Goal: Transaction & Acquisition: Book appointment/travel/reservation

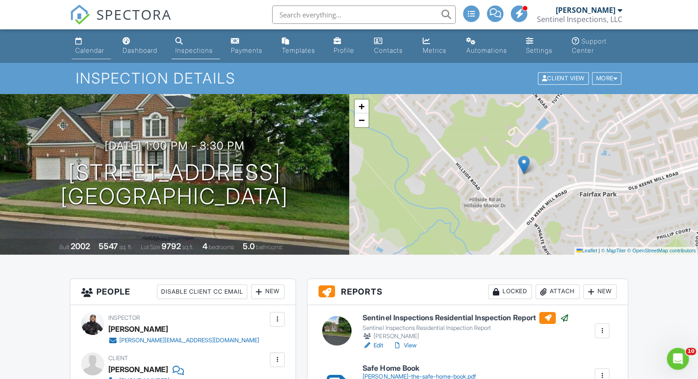
click at [87, 47] on div "Calendar" at bounding box center [89, 50] width 29 height 8
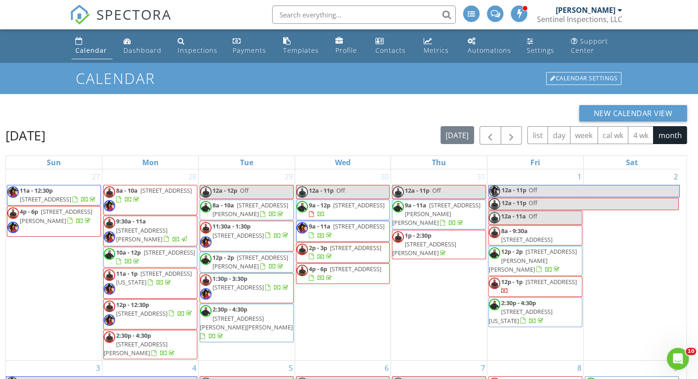
click at [96, 48] on div "Calendar" at bounding box center [91, 50] width 32 height 9
click at [530, 48] on div "Settings" at bounding box center [541, 50] width 28 height 9
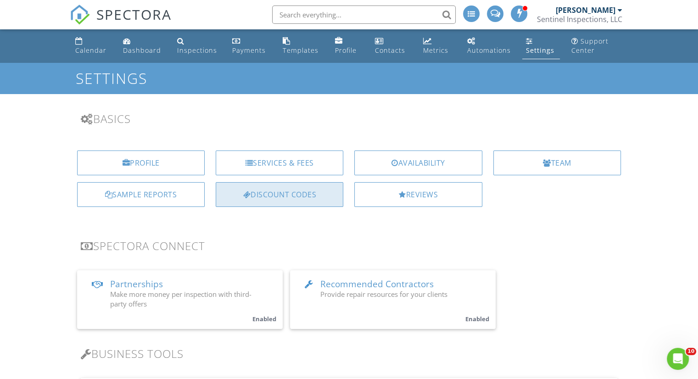
click at [291, 198] on div "Discount Codes" at bounding box center [280, 194] width 128 height 25
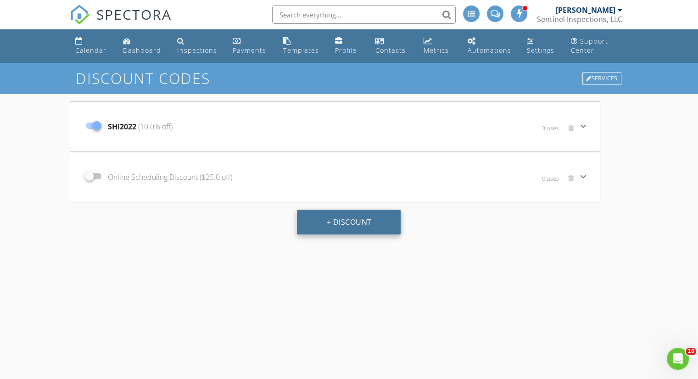
click at [371, 224] on button "+ Discount" at bounding box center [349, 222] width 104 height 25
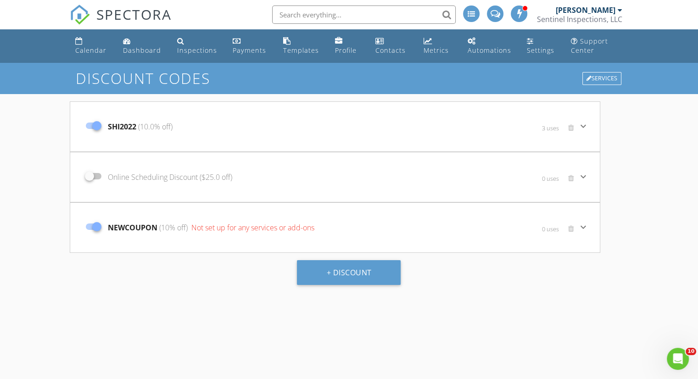
click at [144, 226] on span "NEWCOUPON (10% off) Not set up for any services or add-ons" at bounding box center [211, 227] width 207 height 11
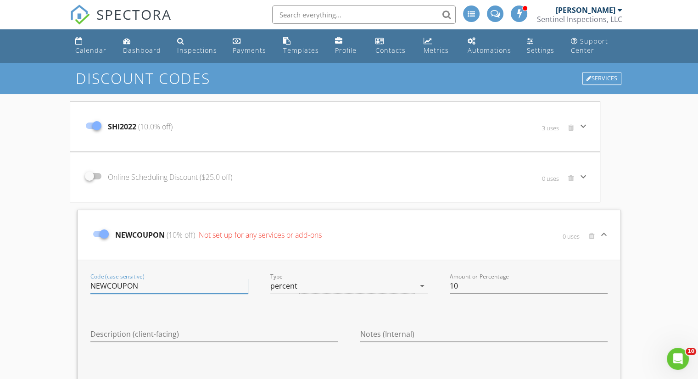
click at [124, 288] on input "NEWCOUPON" at bounding box center [169, 286] width 158 height 15
click at [125, 287] on input "NEWCOUPON" at bounding box center [169, 286] width 158 height 15
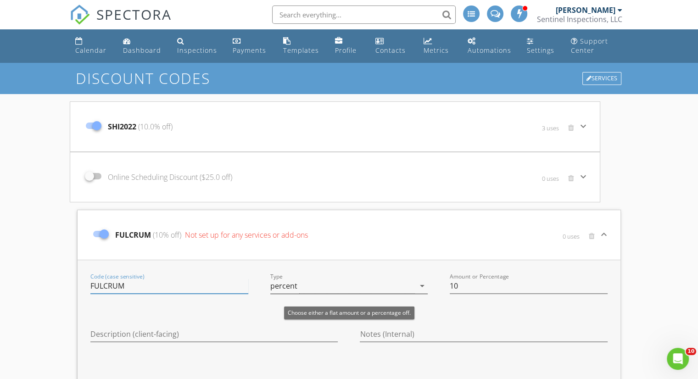
type input "FULCRUM"
click at [423, 283] on icon "arrow_drop_down" at bounding box center [422, 285] width 11 height 11
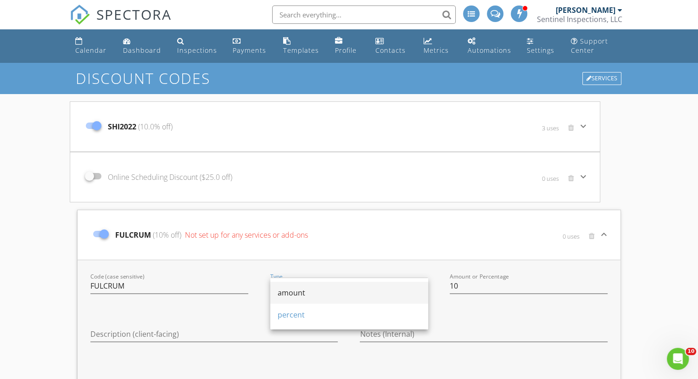
click at [375, 291] on div "amount" at bounding box center [349, 292] width 143 height 11
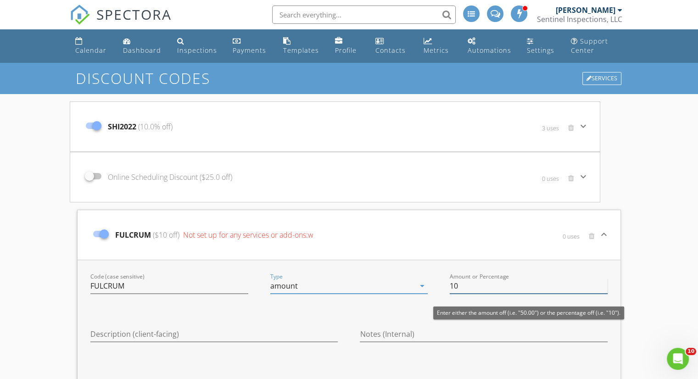
click at [471, 287] on input "10" at bounding box center [529, 286] width 158 height 15
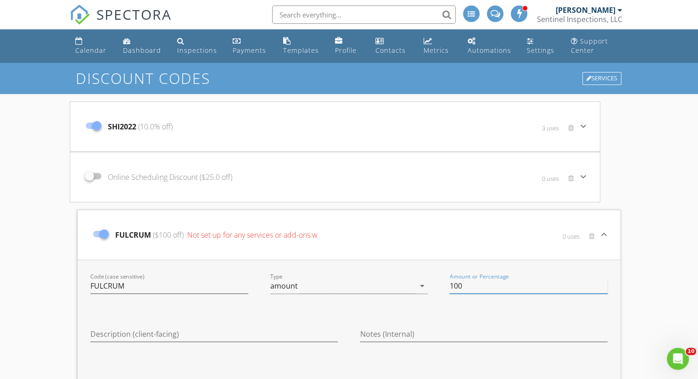
type input "100"
click at [596, 318] on div "Notes (Internal)" at bounding box center [483, 335] width 269 height 39
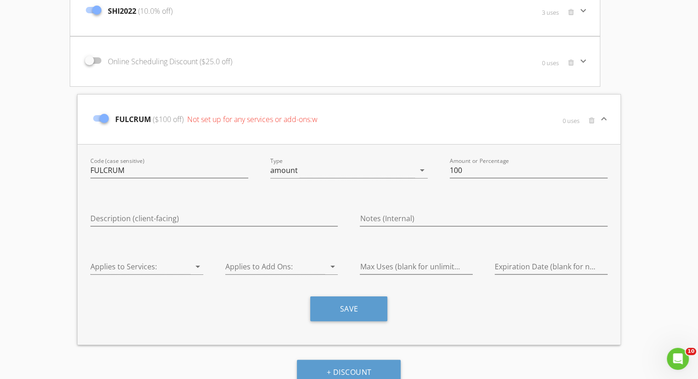
scroll to position [127, 0]
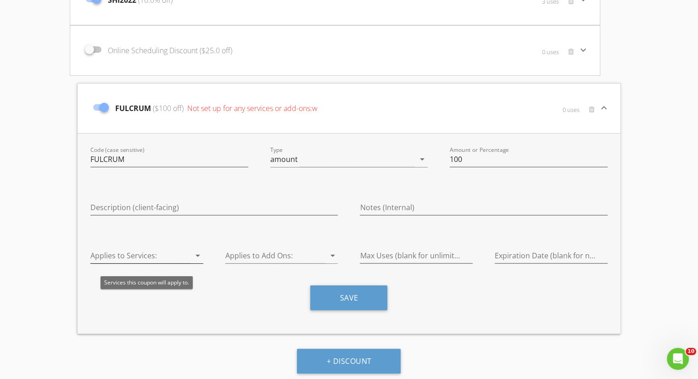
click at [200, 257] on icon "arrow_drop_down" at bounding box center [197, 255] width 11 height 11
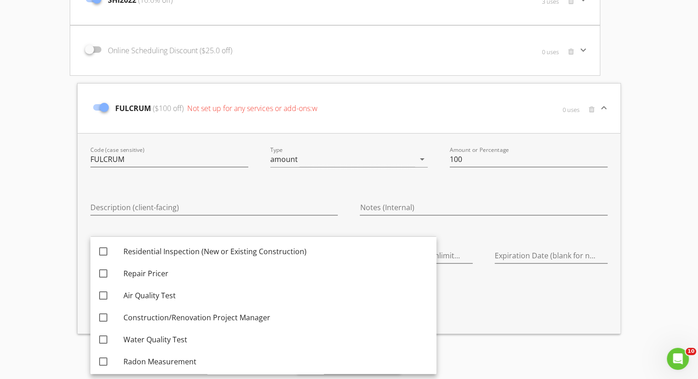
click at [521, 295] on div "Save" at bounding box center [348, 302] width 539 height 32
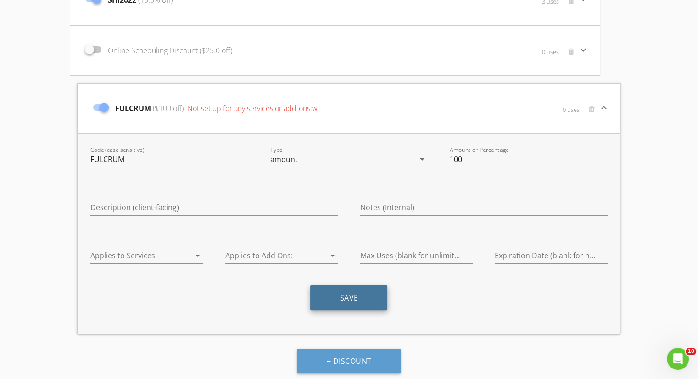
click at [369, 301] on button "Save" at bounding box center [348, 298] width 77 height 25
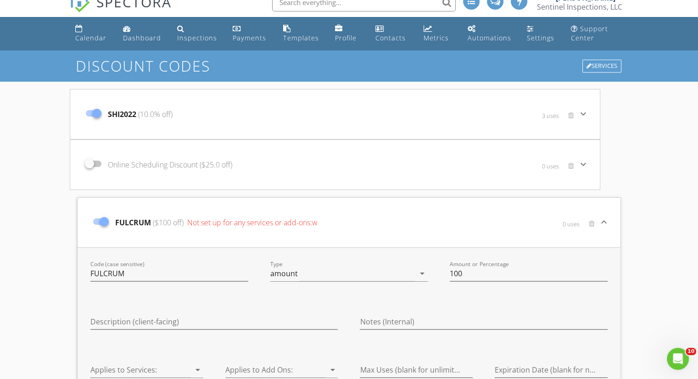
scroll to position [0, 0]
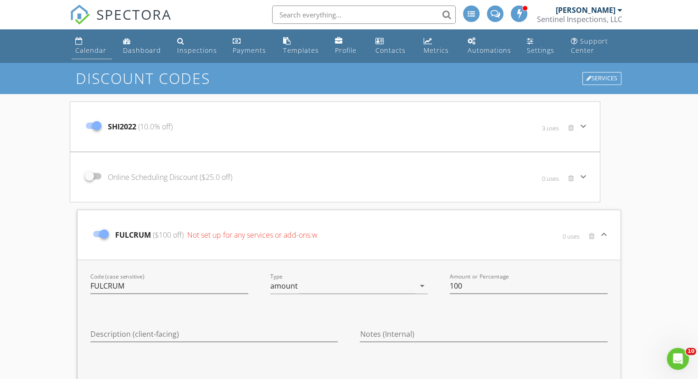
click at [79, 47] on div "Calendar" at bounding box center [90, 50] width 31 height 9
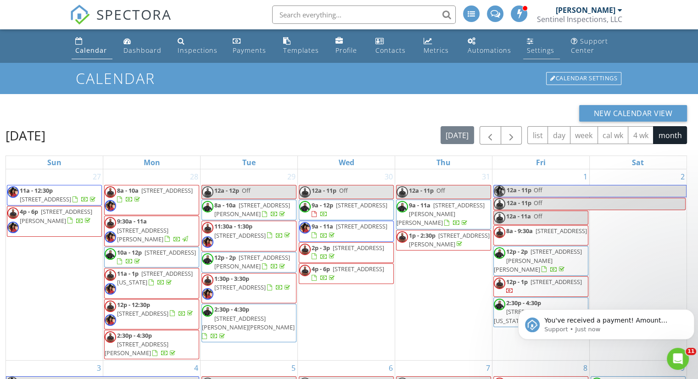
click at [538, 43] on link "Settings" at bounding box center [541, 46] width 37 height 26
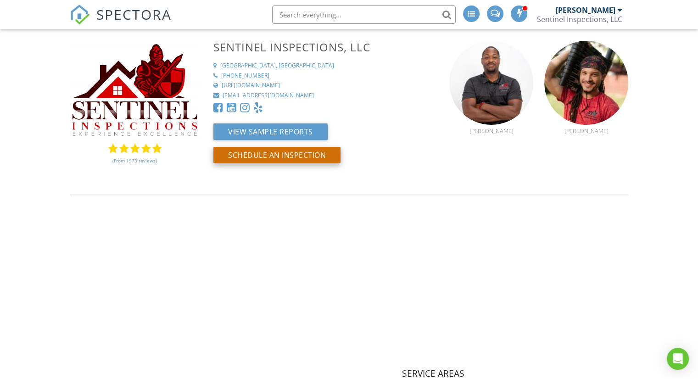
click at [261, 151] on button "Schedule an Inspection" at bounding box center [276, 155] width 127 height 17
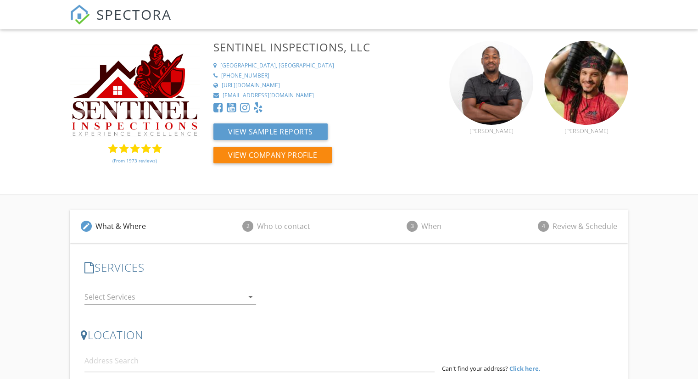
scroll to position [92, 0]
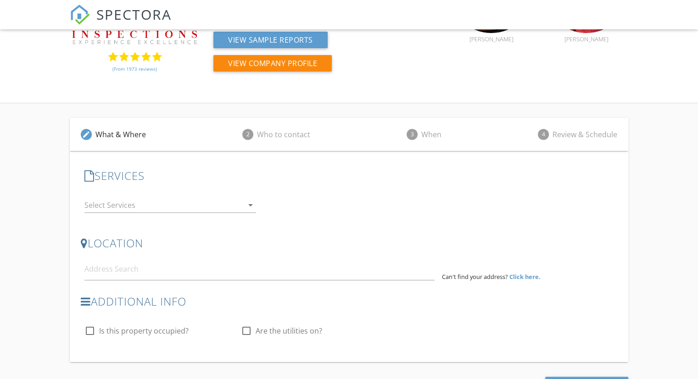
click at [250, 204] on icon "arrow_drop_down" at bounding box center [250, 205] width 11 height 11
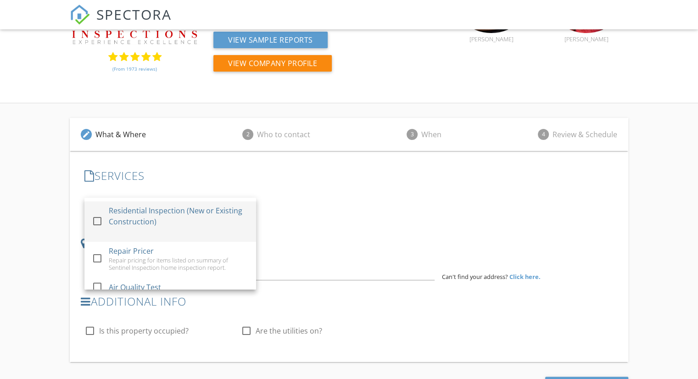
click at [123, 216] on div "Residential Inspection (New or Existing Construction)" at bounding box center [179, 216] width 140 height 22
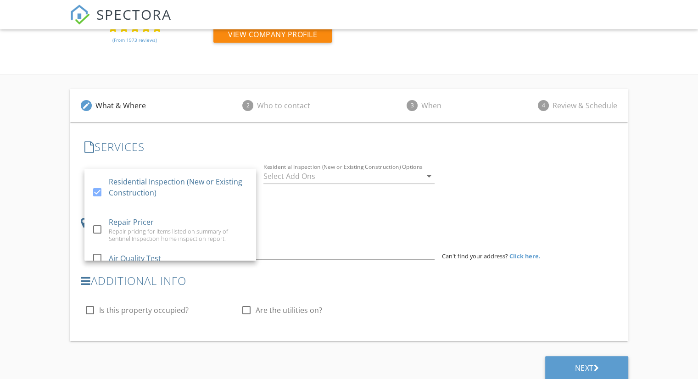
scroll to position [129, 0]
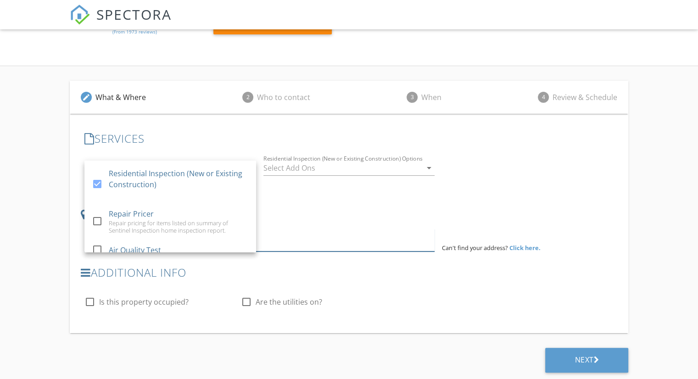
click at [301, 229] on input at bounding box center [259, 240] width 350 height 22
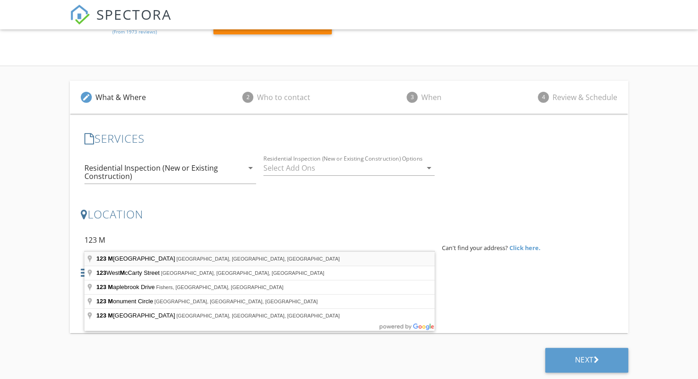
type input "123 Main Street, Beech Grove, IN, USA"
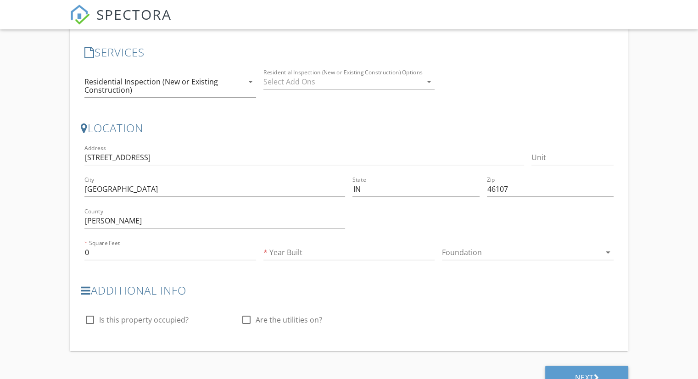
scroll to position [233, 0]
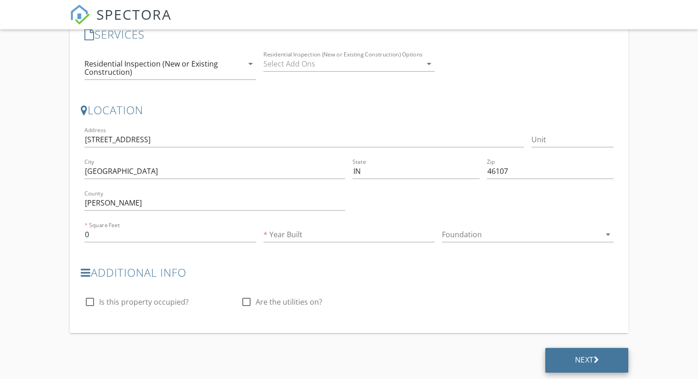
click at [562, 354] on div "Next" at bounding box center [586, 360] width 83 height 25
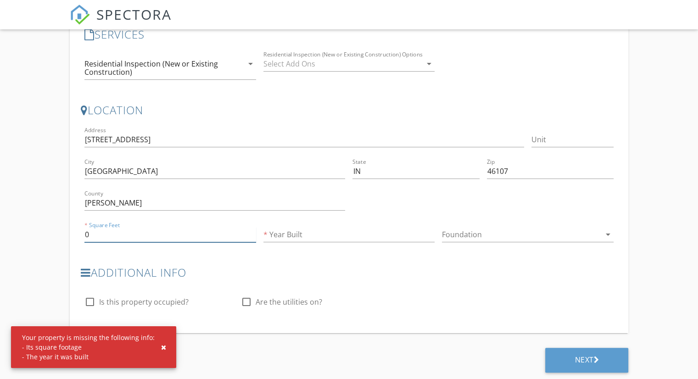
click at [127, 233] on input "0" at bounding box center [170, 234] width 172 height 15
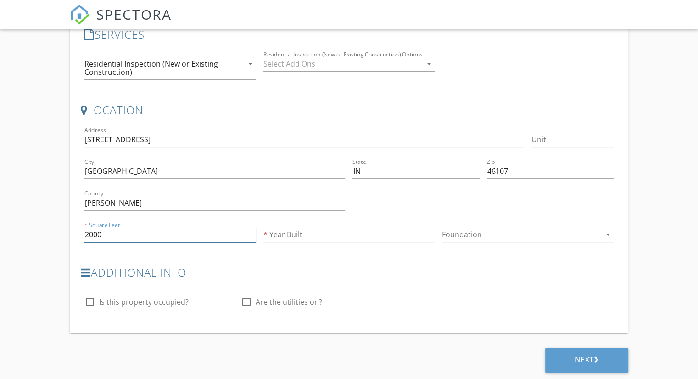
type input "2000"
click at [313, 235] on input "Year Built" at bounding box center [349, 234] width 172 height 15
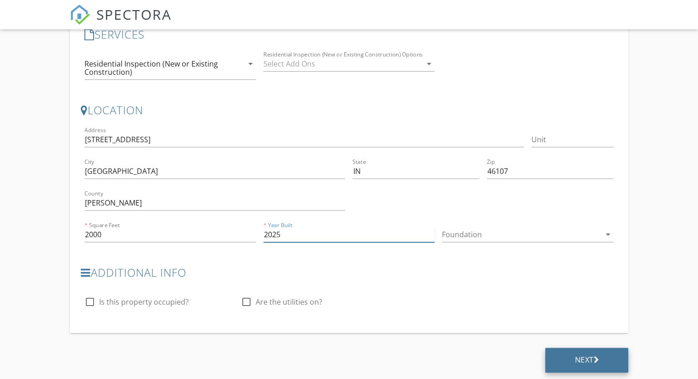
type input "2025"
click at [617, 364] on div "Next" at bounding box center [586, 360] width 83 height 25
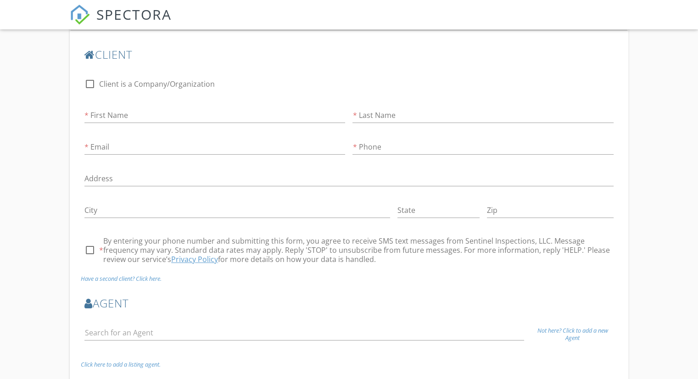
scroll to position [236, 0]
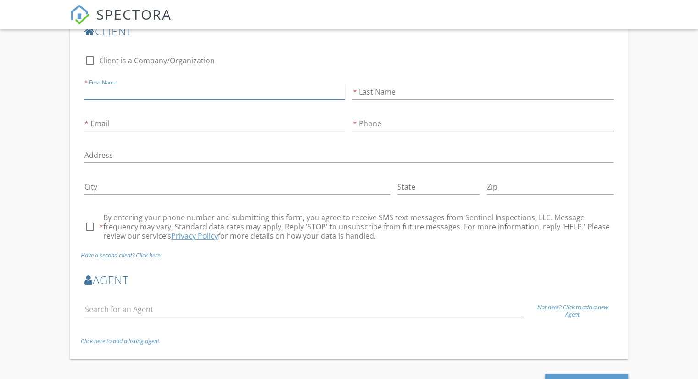
click at [112, 90] on input "First Name" at bounding box center [214, 91] width 261 height 15
type input "A"
click at [98, 124] on input "Email" at bounding box center [214, 123] width 261 height 15
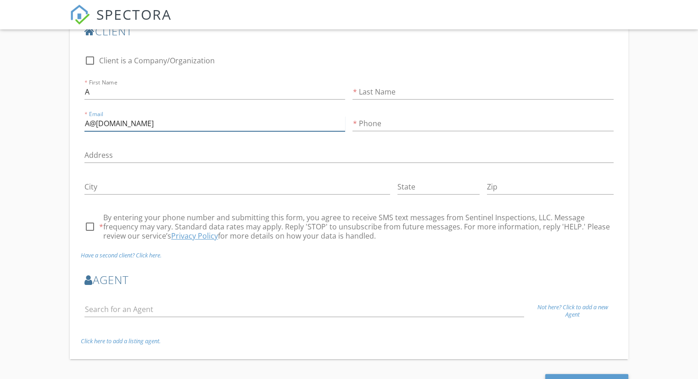
type input "A@A.COM"
click at [379, 88] on input "Last Name" at bounding box center [483, 91] width 261 height 15
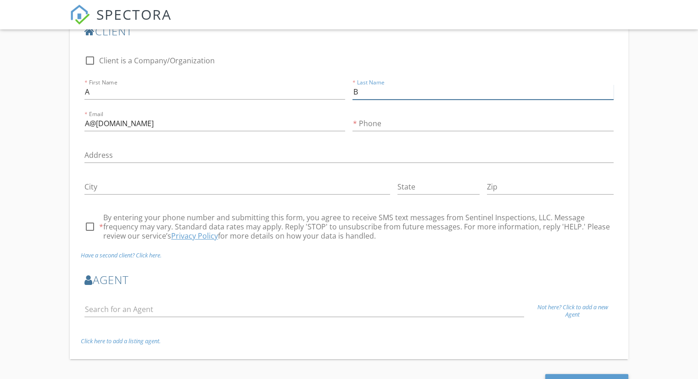
type input "B"
click at [373, 125] on input "Phone" at bounding box center [483, 123] width 261 height 15
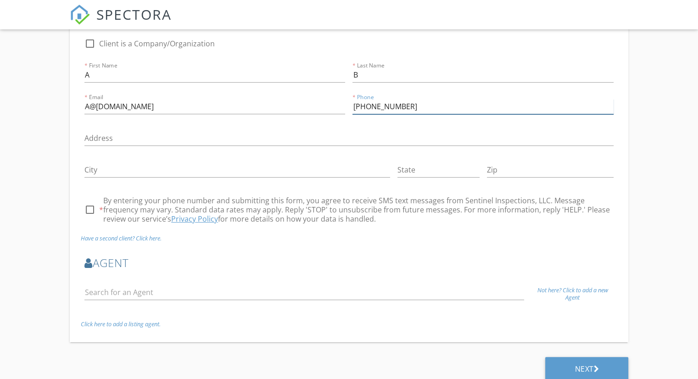
scroll to position [263, 0]
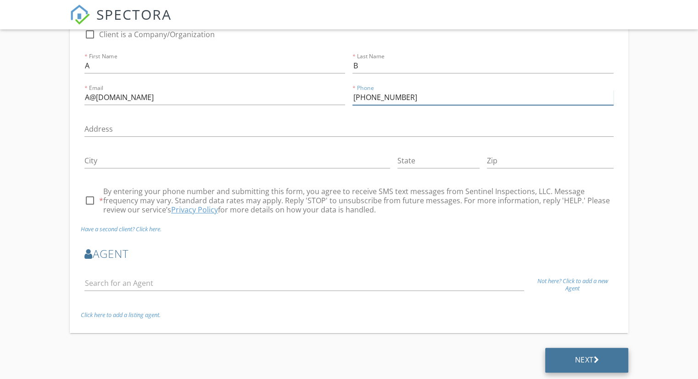
type input "317-555-5555"
click at [599, 352] on div "Next" at bounding box center [586, 360] width 83 height 25
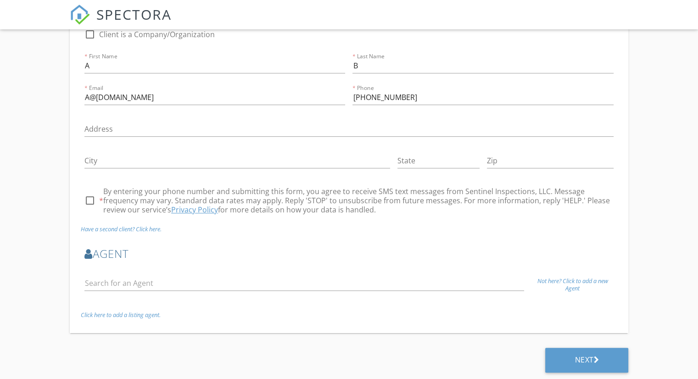
click at [86, 203] on div at bounding box center [90, 201] width 16 height 16
checkbox input "true"
click at [602, 355] on div "Next" at bounding box center [586, 360] width 83 height 25
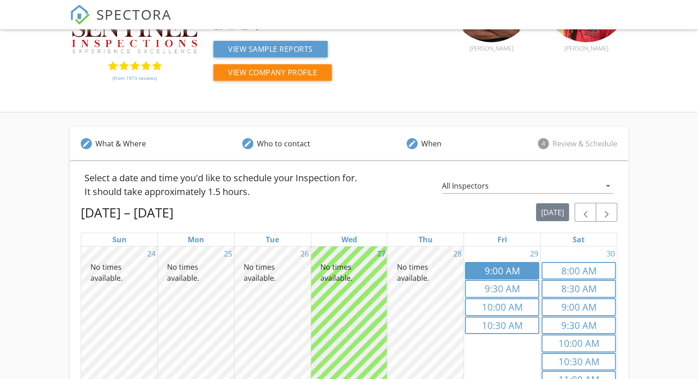
scroll to position [99, 0]
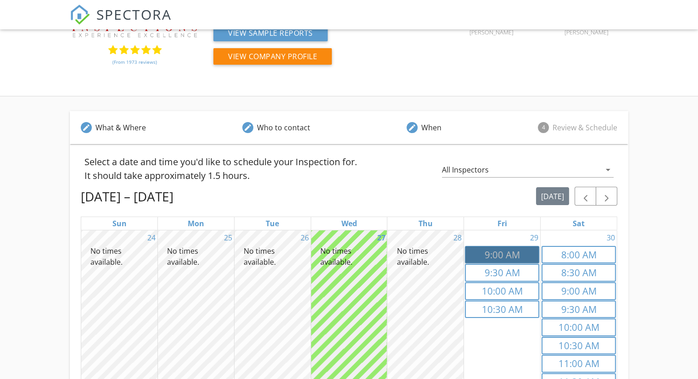
click at [499, 250] on link "9a 9:00 AM" at bounding box center [502, 255] width 74 height 18
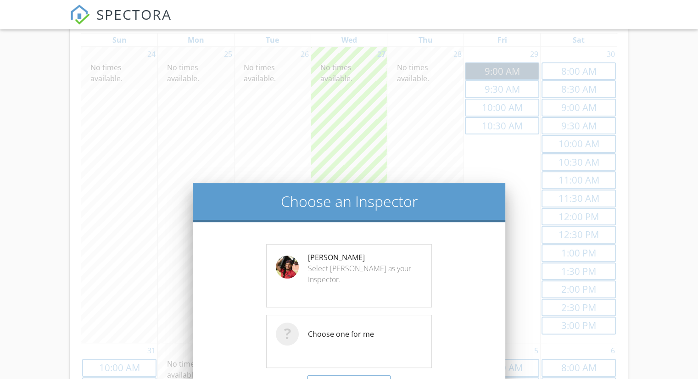
scroll to position [328, 0]
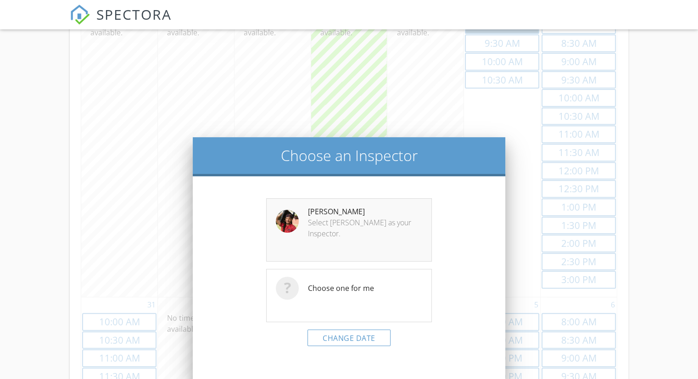
click at [401, 231] on div "Turner Allen Select Turner as your Inspector." at bounding box center [348, 229] width 165 height 63
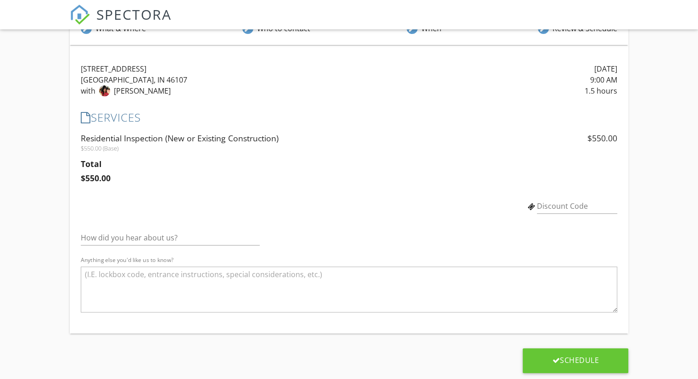
scroll to position [198, 0]
click at [555, 204] on input "Discount Code" at bounding box center [577, 205] width 80 height 15
type input "FULCRUM"
click at [608, 225] on div "How did you hear about us? Anything else you'd like us to know?" at bounding box center [349, 274] width 537 height 103
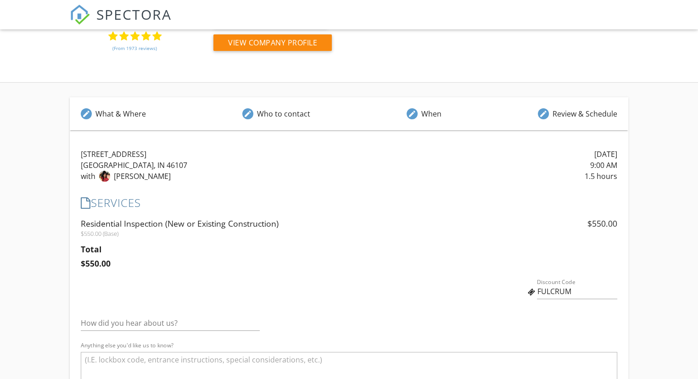
scroll to position [106, 0]
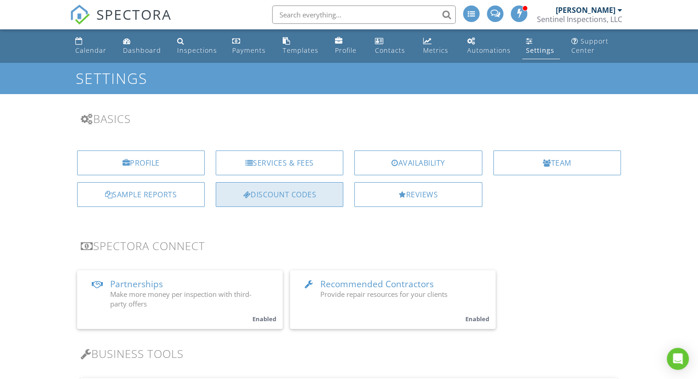
click at [270, 198] on div "Discount Codes" at bounding box center [280, 194] width 128 height 25
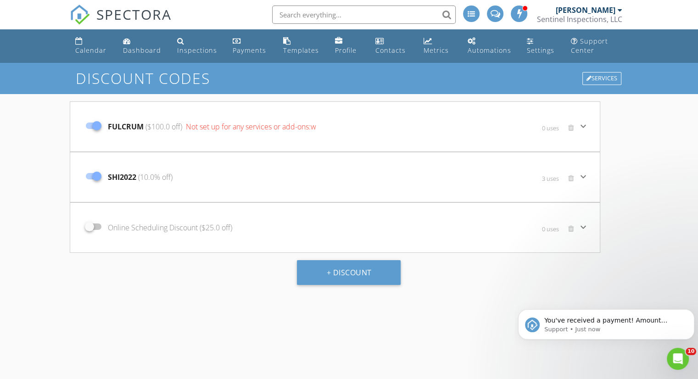
click at [217, 129] on span "Not set up for any services or add-ons:w" at bounding box center [250, 127] width 132 height 10
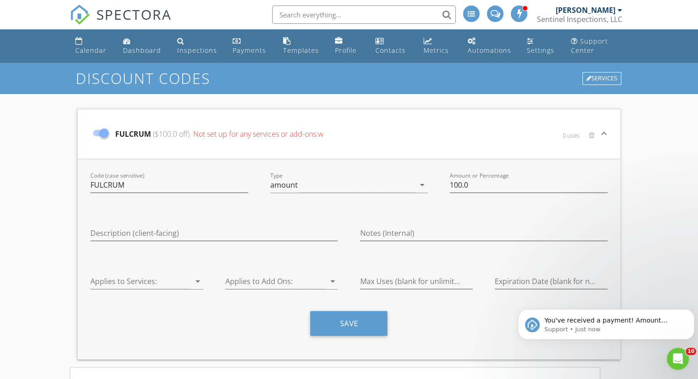
click at [687, 213] on div "Discount Codes Services FULCRUM ($100.0 off) Not set up for any services or add…" at bounding box center [349, 285] width 698 height 444
click at [195, 281] on icon "arrow_drop_down" at bounding box center [197, 281] width 11 height 11
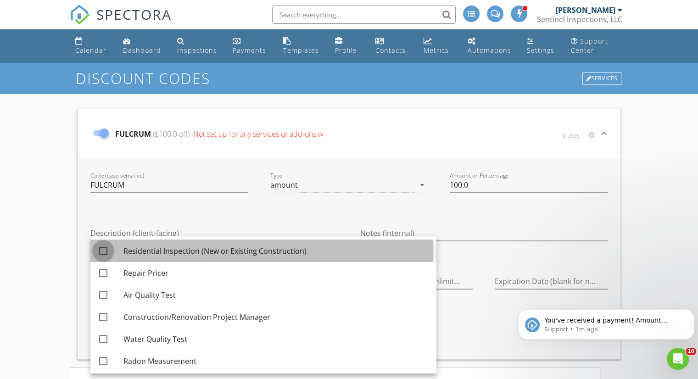
click at [102, 252] on div at bounding box center [103, 251] width 16 height 16
checkbox input "true"
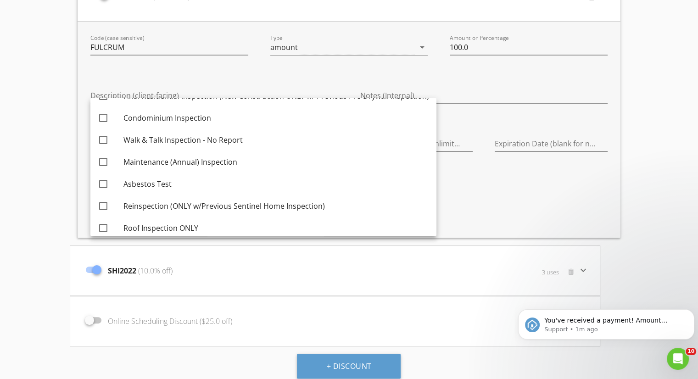
scroll to position [200, 0]
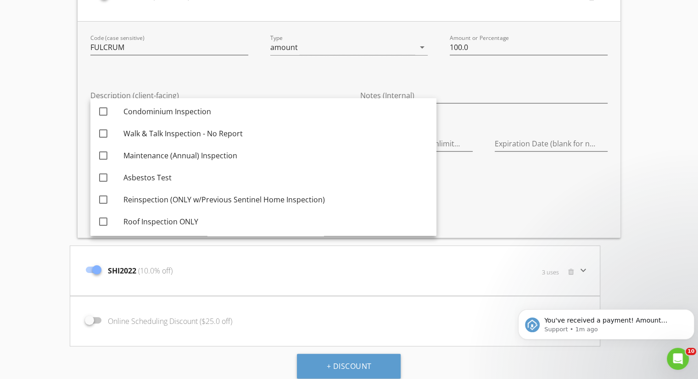
click at [638, 192] on div "Discount Codes Services FULCRUM ($100.0 off) 0 uses keyboard_arrow_down Code (c…" at bounding box center [349, 155] width 698 height 460
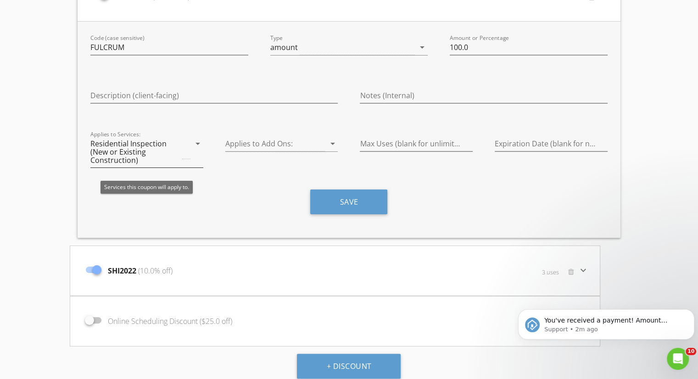
click at [196, 143] on icon "arrow_drop_down" at bounding box center [197, 143] width 11 height 11
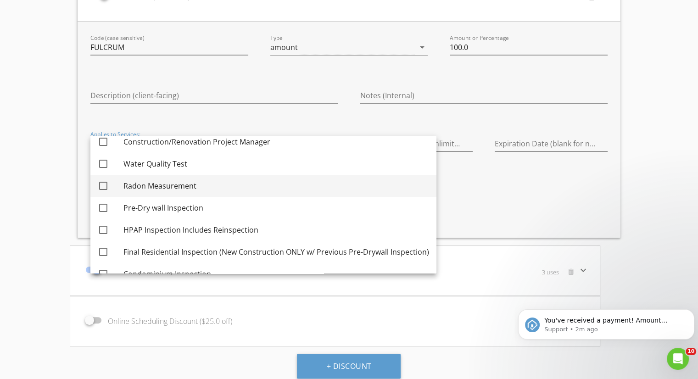
scroll to position [92, 0]
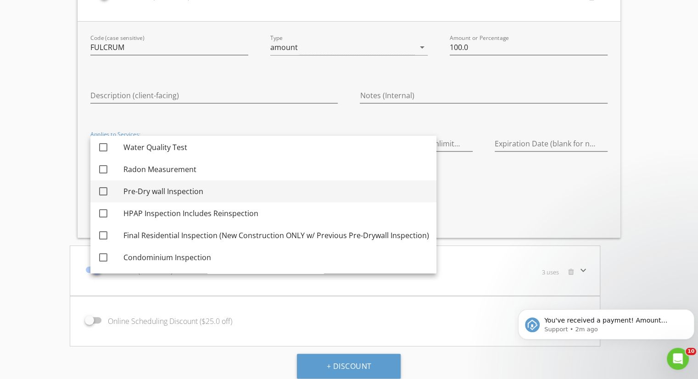
click at [101, 193] on div at bounding box center [103, 192] width 16 height 16
checkbox input "true"
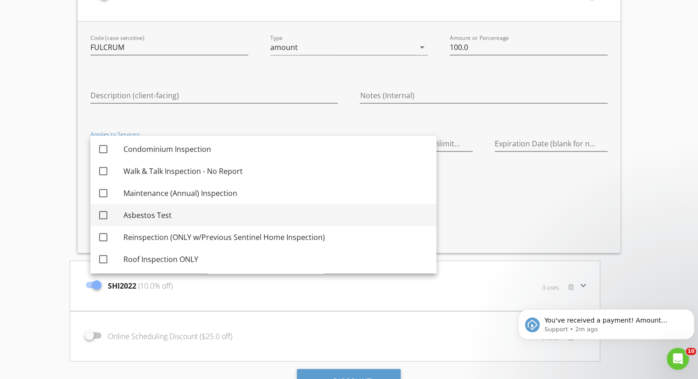
scroll to position [158, 0]
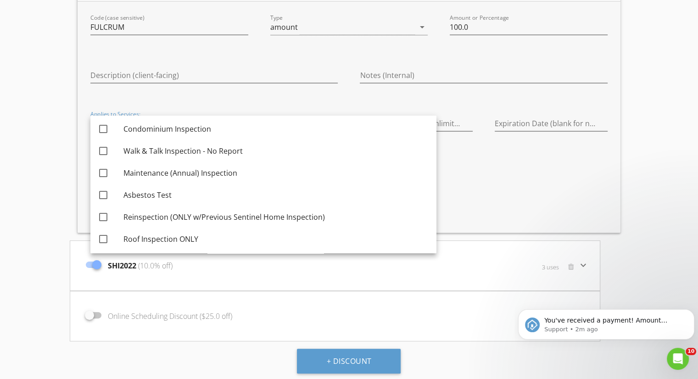
click at [648, 120] on div "Discount Codes Services FULCRUM ($100.0 off) 0 uses keyboard_arrow_down Code (c…" at bounding box center [349, 142] width 698 height 475
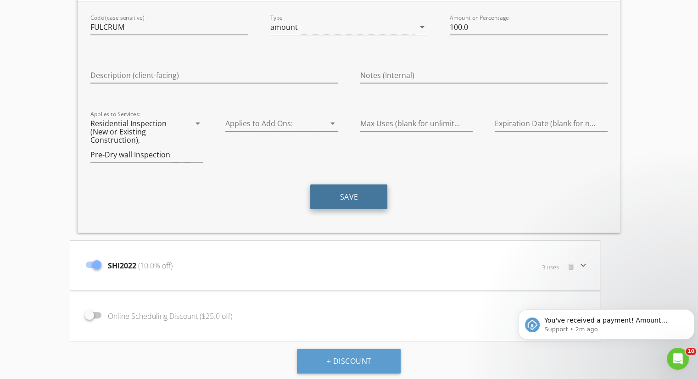
click at [378, 195] on button "Save" at bounding box center [348, 197] width 77 height 25
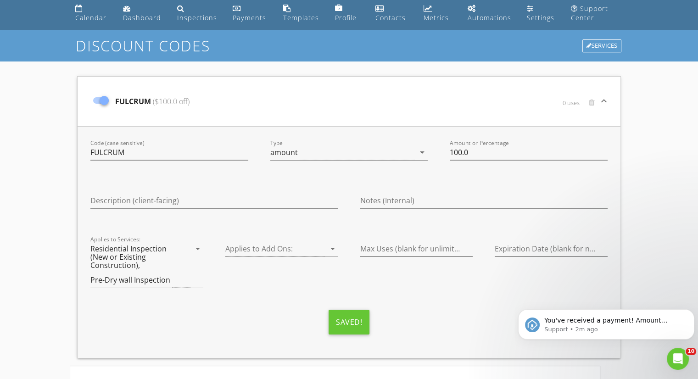
scroll to position [0, 0]
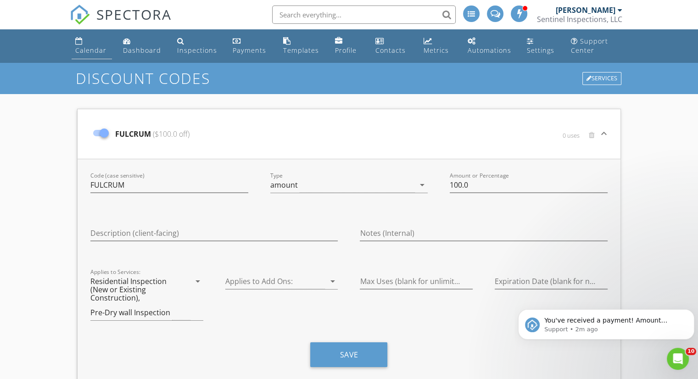
click at [90, 47] on div "Calendar" at bounding box center [90, 50] width 31 height 9
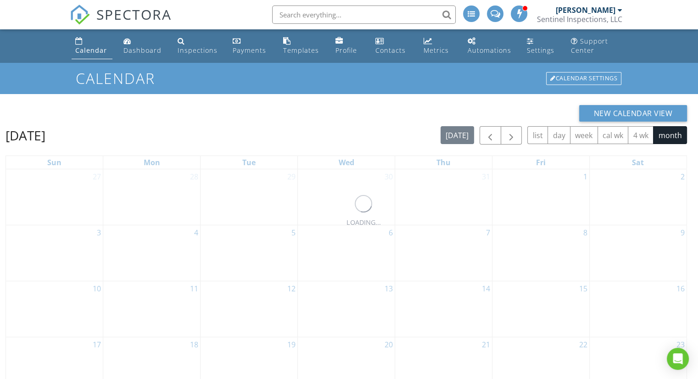
click at [325, 16] on input "text" at bounding box center [364, 15] width 184 height 18
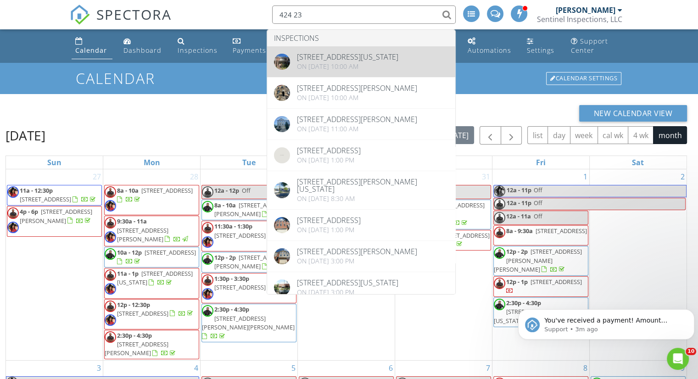
type input "424 23"
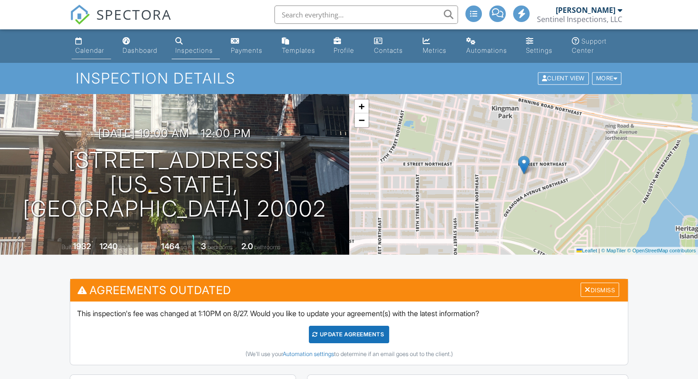
click at [87, 43] on link "Calendar" at bounding box center [91, 46] width 39 height 26
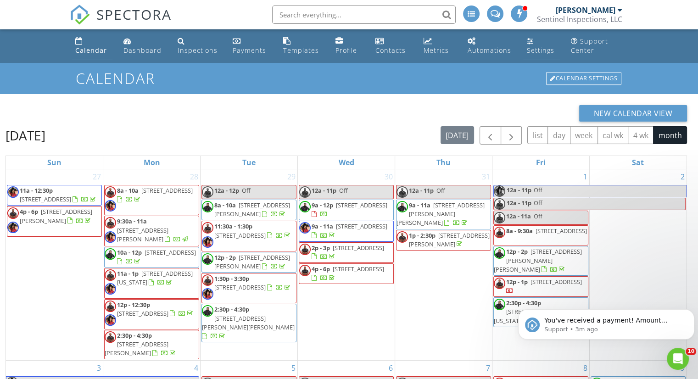
click at [531, 51] on div "Settings" at bounding box center [541, 50] width 28 height 9
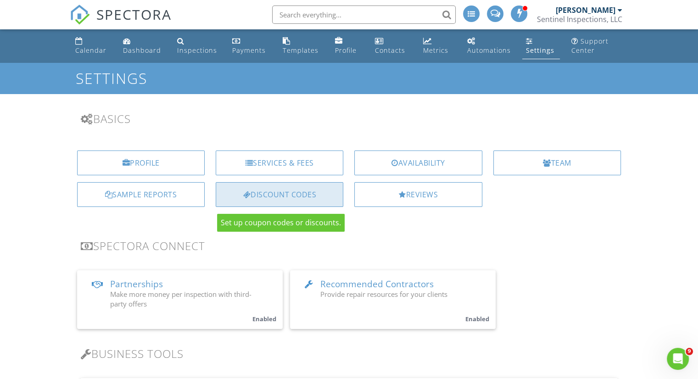
click at [269, 192] on div "Discount Codes" at bounding box center [280, 194] width 128 height 25
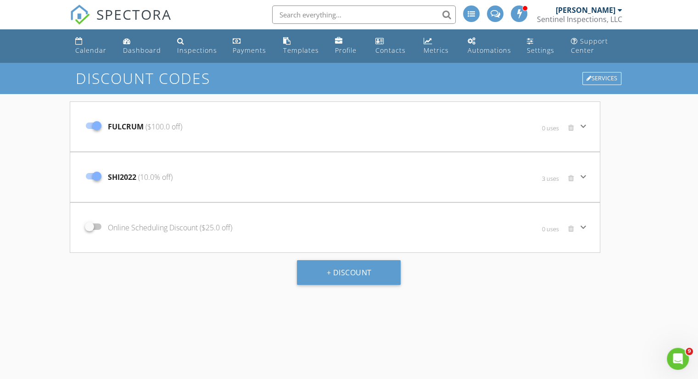
click at [291, 129] on div "FULCRUM ($100.0 off)" at bounding box center [246, 126] width 331 height 39
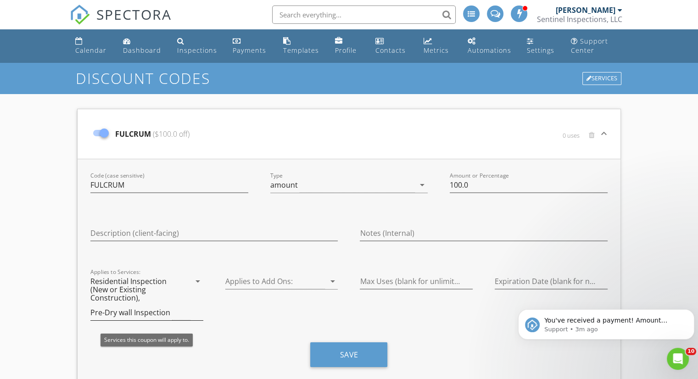
click at [200, 282] on icon "arrow_drop_down" at bounding box center [197, 281] width 11 height 11
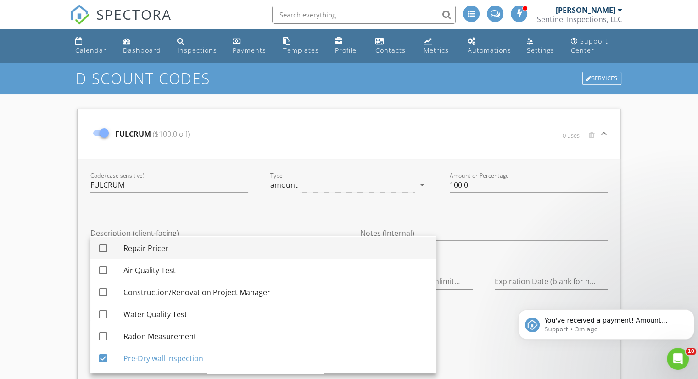
scroll to position [92, 0]
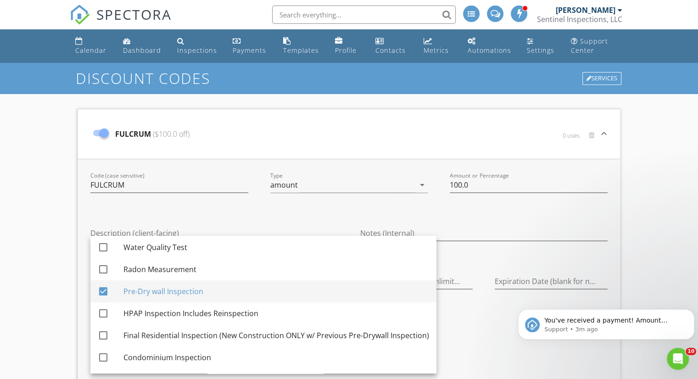
click at [103, 288] on div at bounding box center [103, 292] width 16 height 16
checkbox input "false"
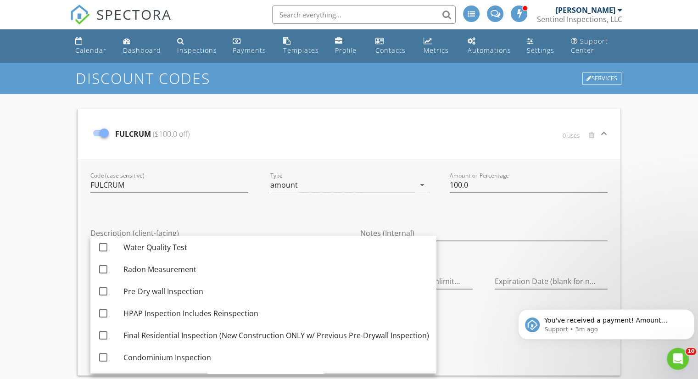
click at [661, 244] on div "Discount Codes Services FULCRUM ($100.0 off) 0 uses keyboard_arrow_down Code (c…" at bounding box center [349, 293] width 698 height 460
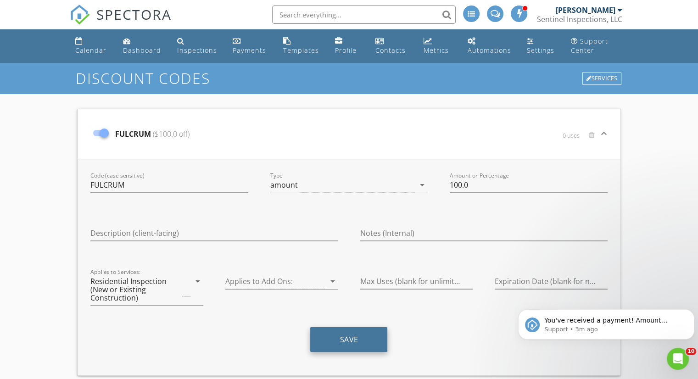
click at [363, 343] on button "Save" at bounding box center [348, 339] width 77 height 25
click at [91, 54] on div "Calendar" at bounding box center [90, 50] width 31 height 9
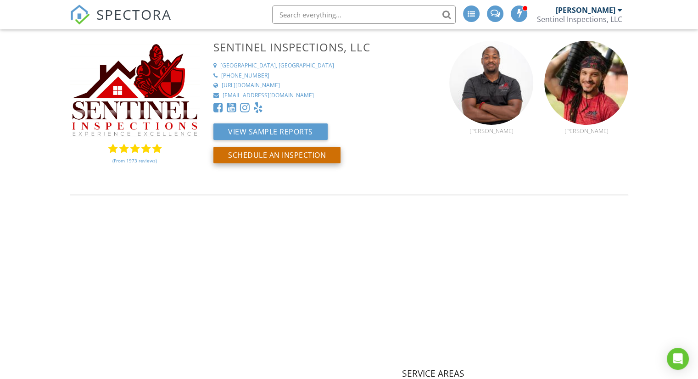
click at [285, 158] on button "Schedule an Inspection" at bounding box center [276, 155] width 127 height 17
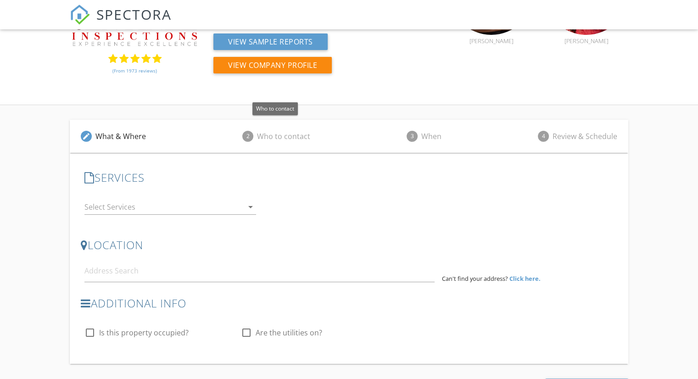
scroll to position [92, 0]
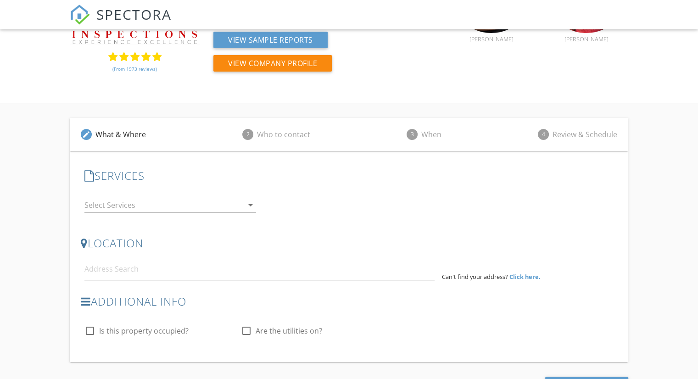
click at [248, 206] on icon "arrow_drop_down" at bounding box center [250, 205] width 11 height 11
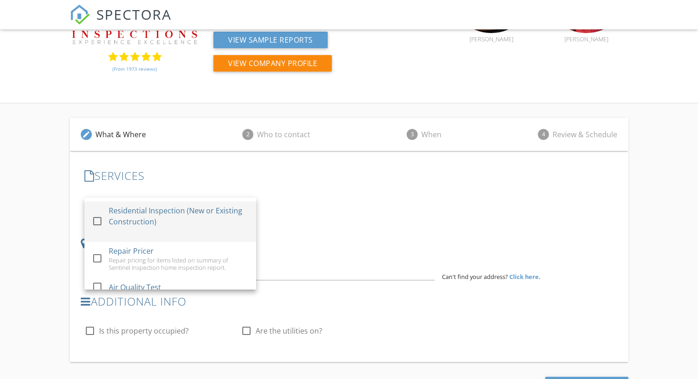
click at [213, 223] on div "Residential Inspection (New or Existing Construction)" at bounding box center [179, 216] width 140 height 22
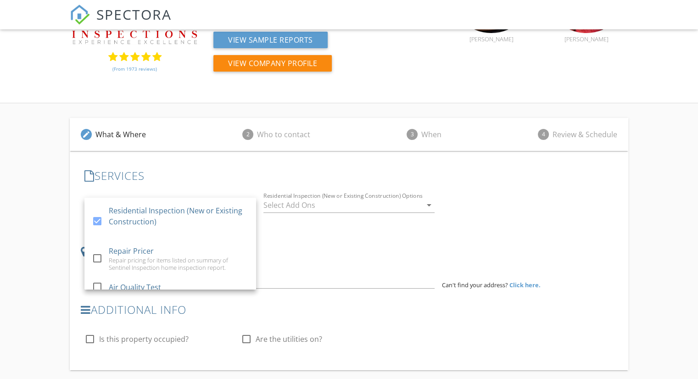
click at [309, 238] on div "LOCATION Address Form Can't find your address? Click here." at bounding box center [349, 267] width 537 height 58
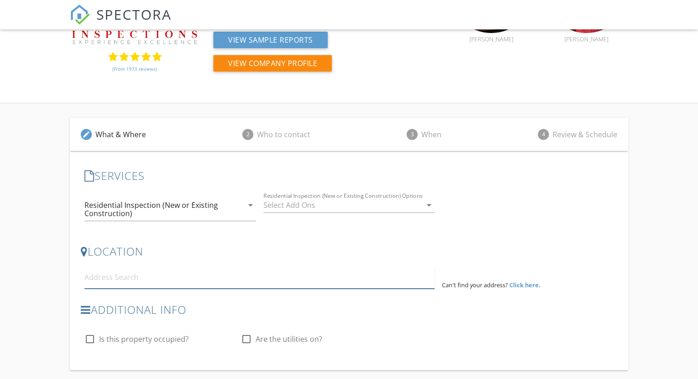
click at [221, 286] on input at bounding box center [259, 277] width 350 height 22
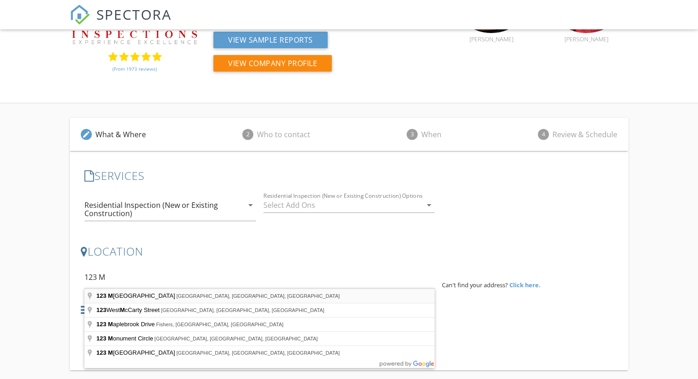
type input "123 Main Street, Beech Grove, IN, USA"
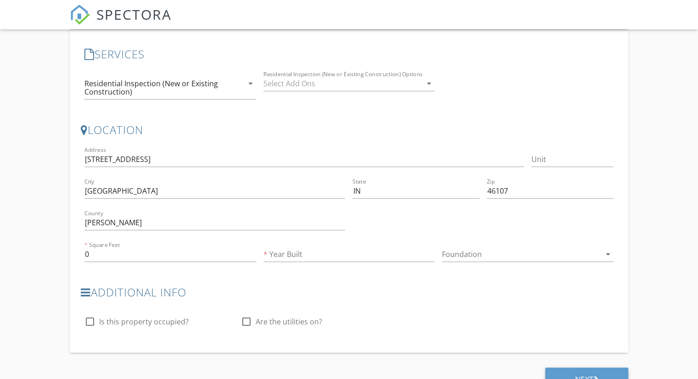
scroll to position [226, 0]
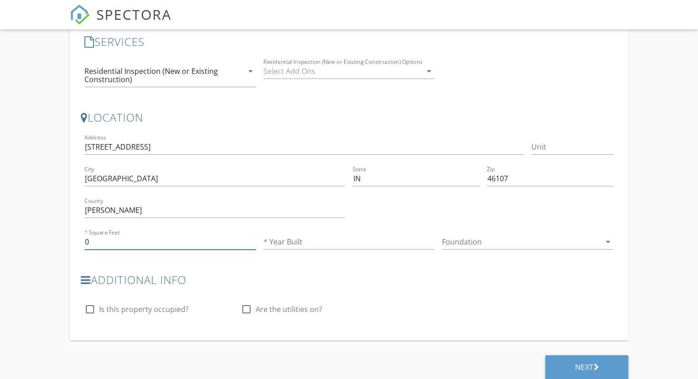
click at [94, 242] on input "0" at bounding box center [170, 242] width 172 height 15
type input "2000"
click at [282, 238] on input "Year Built" at bounding box center [349, 242] width 172 height 15
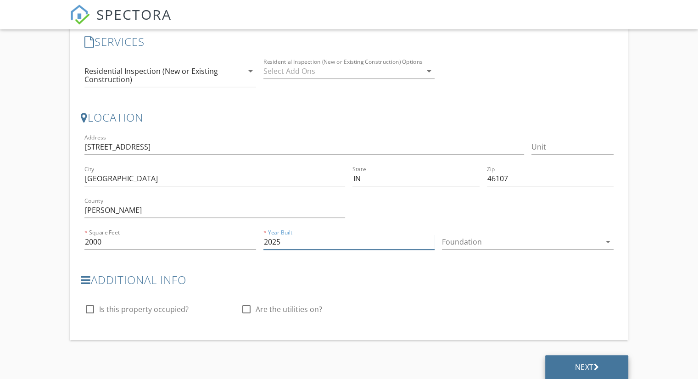
type input "2025"
click at [576, 359] on div "Next" at bounding box center [586, 367] width 83 height 25
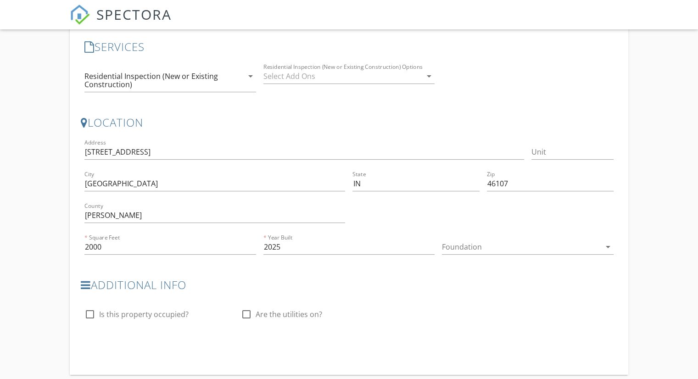
scroll to position [145, 0]
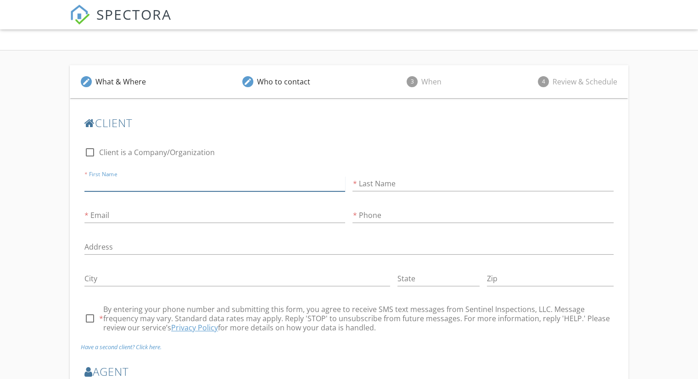
click at [183, 184] on input "First Name" at bounding box center [214, 183] width 261 height 15
type input "BOB"
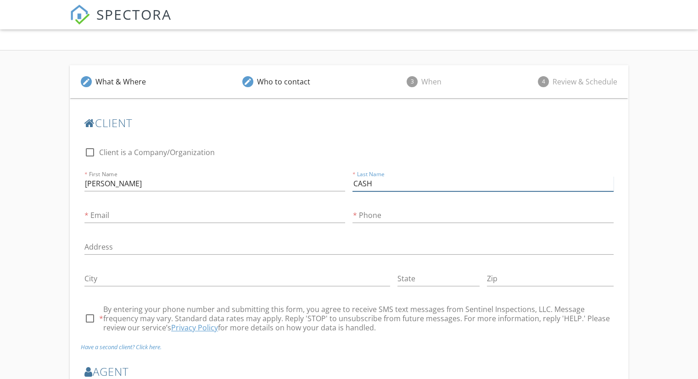
type input "CASH"
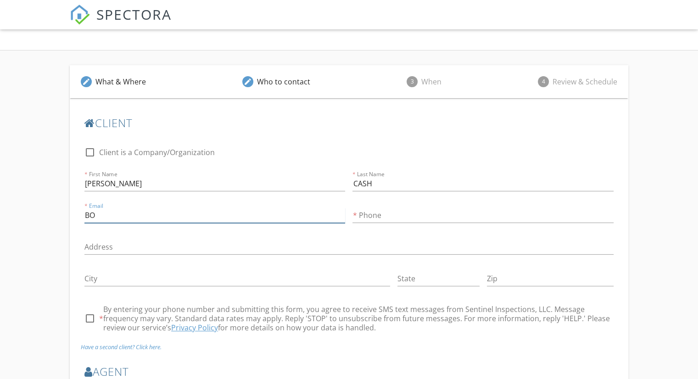
type input "B"
type input "A"
type input "NO@EMAIL.COM"
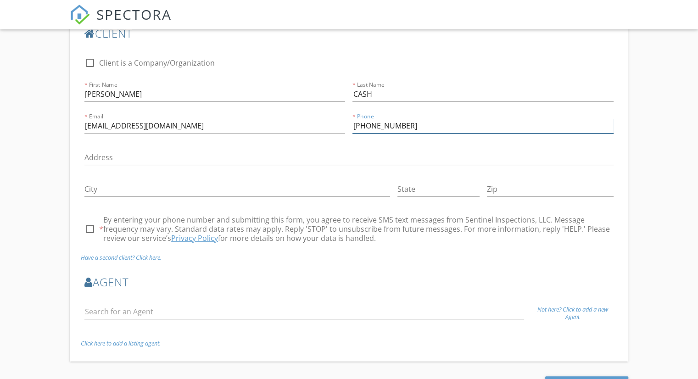
scroll to position [263, 0]
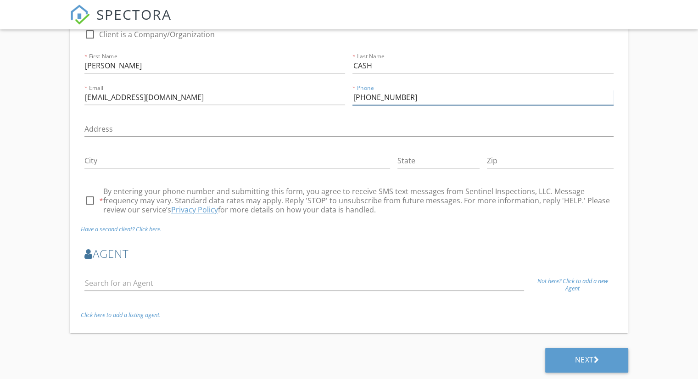
type input "317-555-5555"
click at [85, 200] on div at bounding box center [90, 201] width 16 height 16
checkbox input "true"
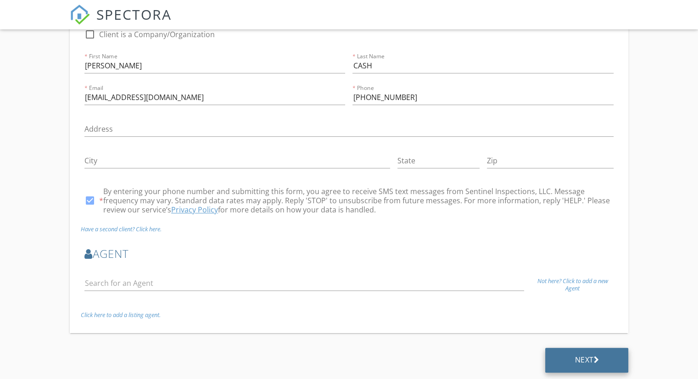
click at [553, 352] on div "Next" at bounding box center [586, 360] width 83 height 25
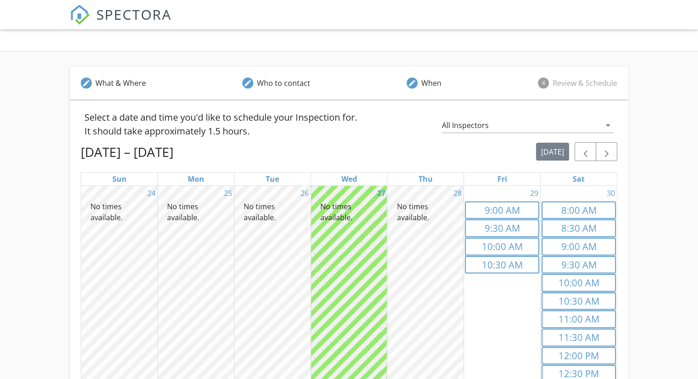
scroll to position [145, 0]
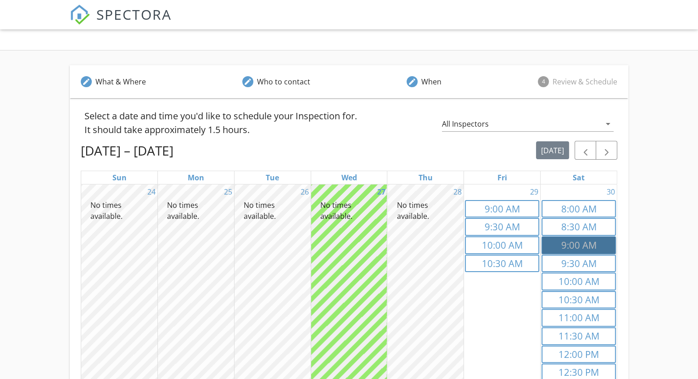
click at [577, 245] on link "9a 9:00 AM" at bounding box center [579, 245] width 74 height 18
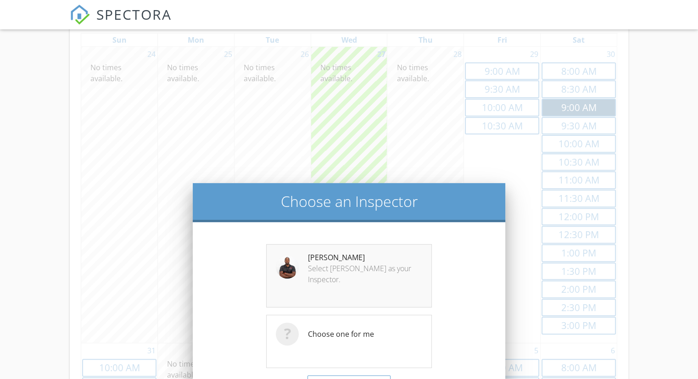
click at [350, 273] on div "Jamal Hampton Select Jamal as your Inspector." at bounding box center [348, 275] width 165 height 63
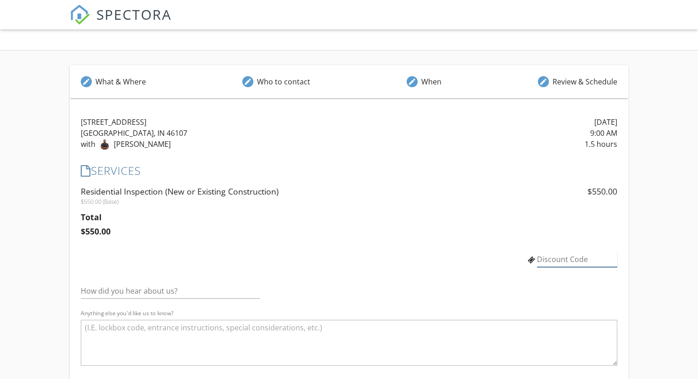
click at [571, 261] on input "Discount Code" at bounding box center [577, 259] width 80 height 15
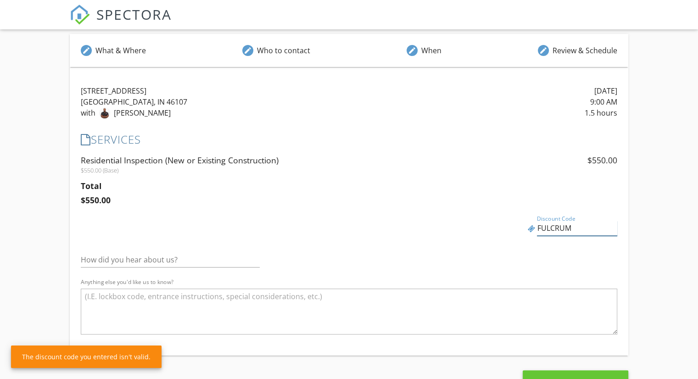
scroll to position [191, 0]
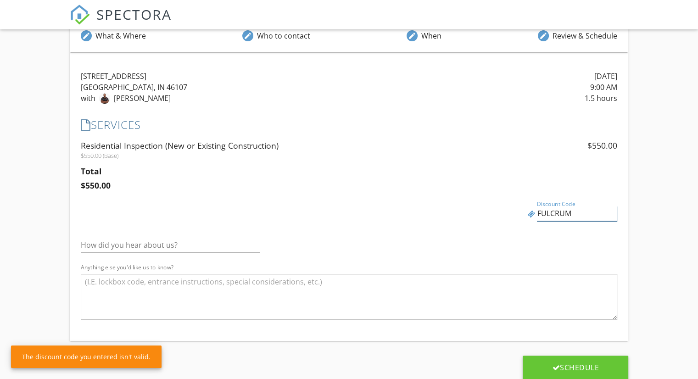
type input "FULCRUM"
click at [585, 255] on div "How did you hear about us? Anything else you'd like us to know?" at bounding box center [349, 281] width 537 height 103
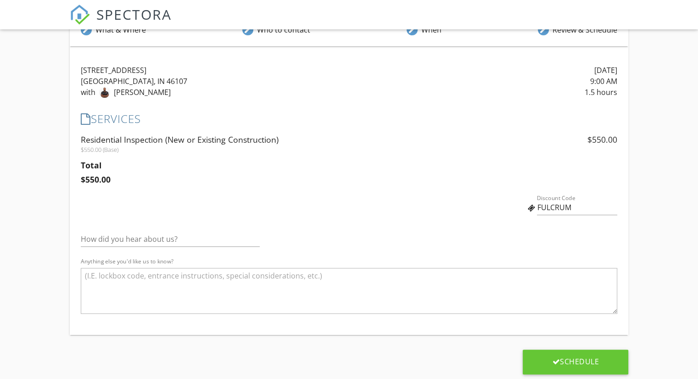
scroll to position [198, 0]
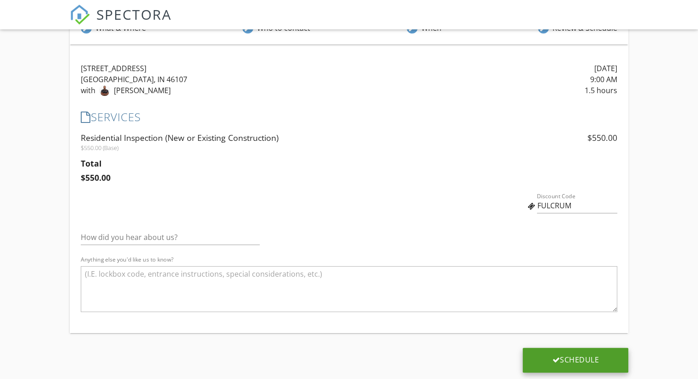
click at [611, 358] on div "Schedule" at bounding box center [576, 360] width 106 height 25
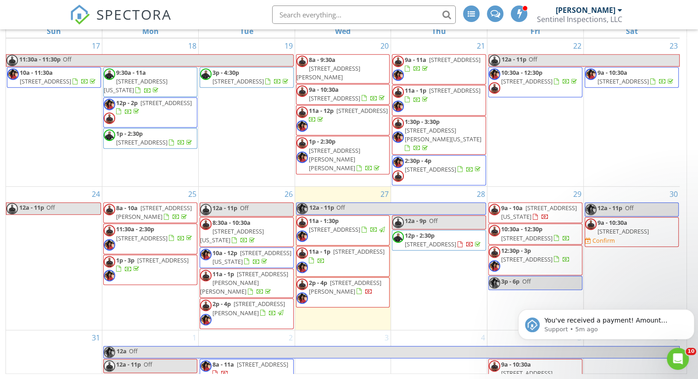
click at [648, 231] on span "123 Main St, Beech Grove 46107" at bounding box center [623, 231] width 51 height 8
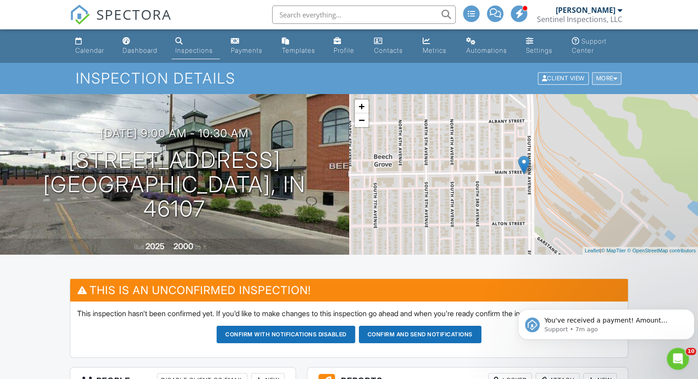
click at [617, 78] on div "More" at bounding box center [607, 79] width 30 height 12
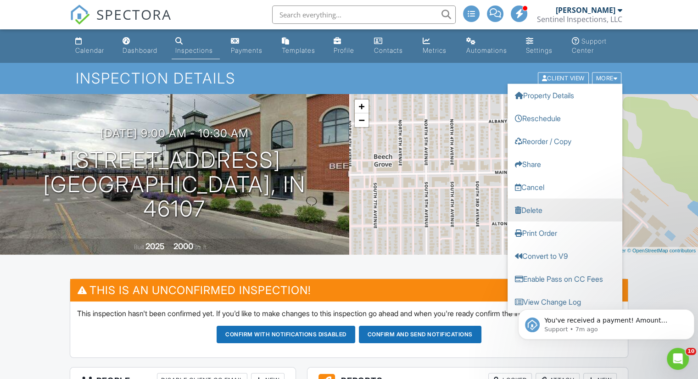
click at [533, 207] on link "Delete" at bounding box center [565, 210] width 115 height 23
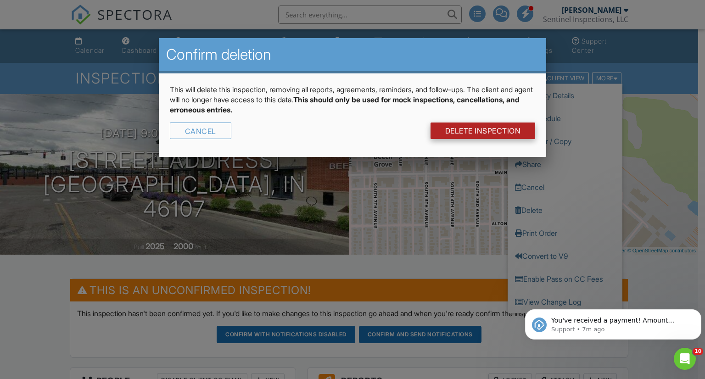
click at [493, 132] on link "DELETE Inspection" at bounding box center [483, 131] width 105 height 17
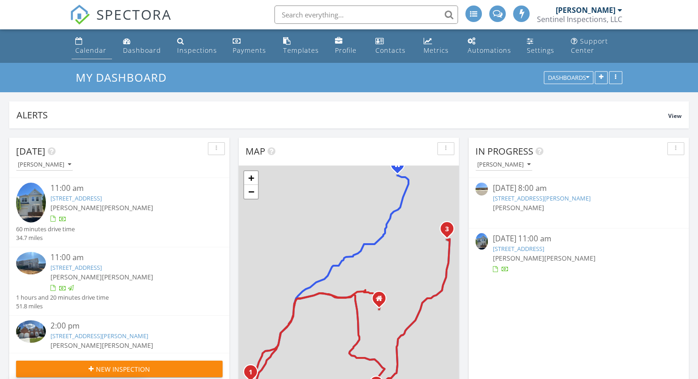
click at [95, 52] on div "Calendar" at bounding box center [90, 50] width 31 height 9
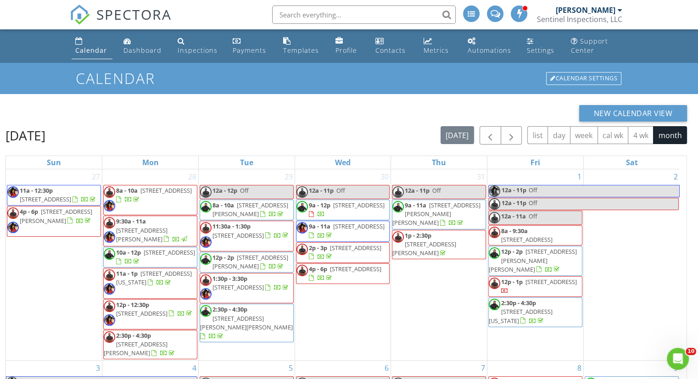
click at [319, 16] on input "text" at bounding box center [364, 15] width 184 height 18
paste input "[GEOGRAPHIC_DATA]"
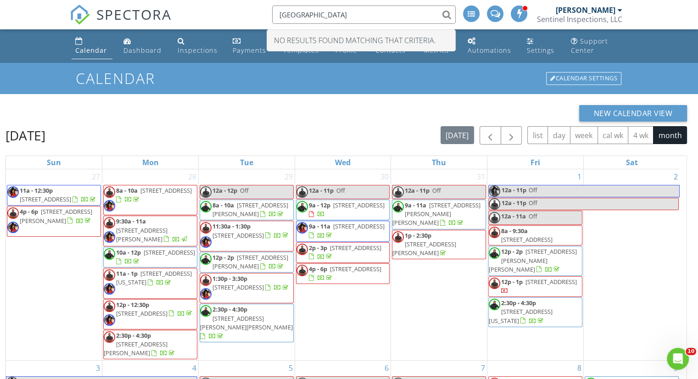
click at [302, 11] on input "[GEOGRAPHIC_DATA]" at bounding box center [364, 15] width 184 height 18
type input "A"
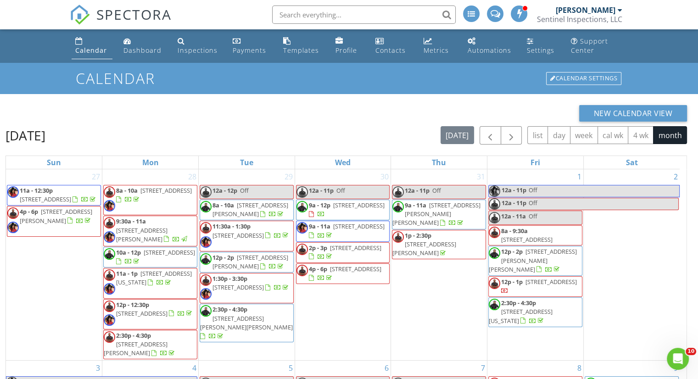
paste input "[PERSON_NAME]"
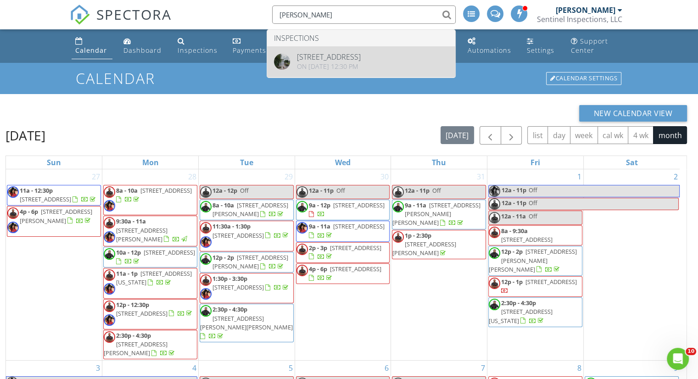
type input "[PERSON_NAME]"
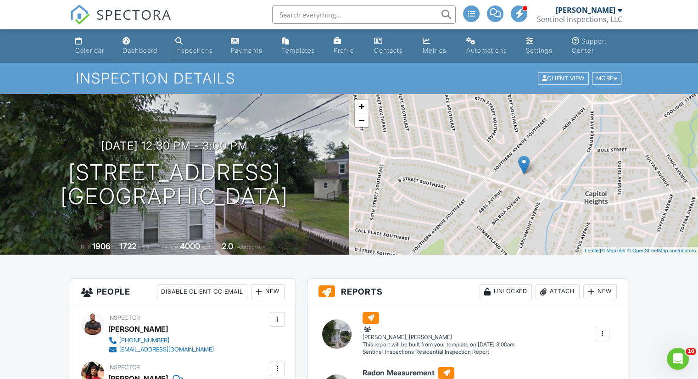
click at [90, 44] on link "Calendar" at bounding box center [91, 46] width 39 height 26
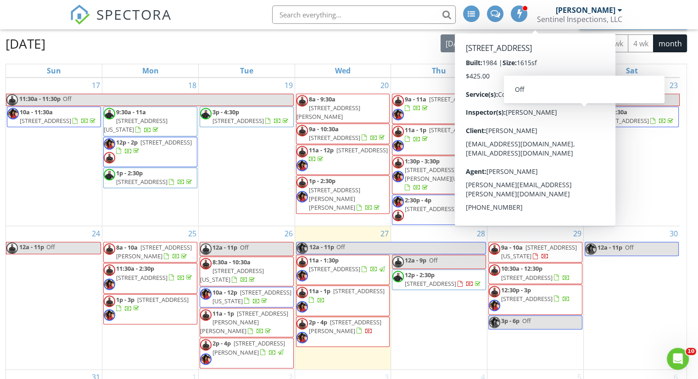
scroll to position [131, 0]
